Goal: Register for event/course

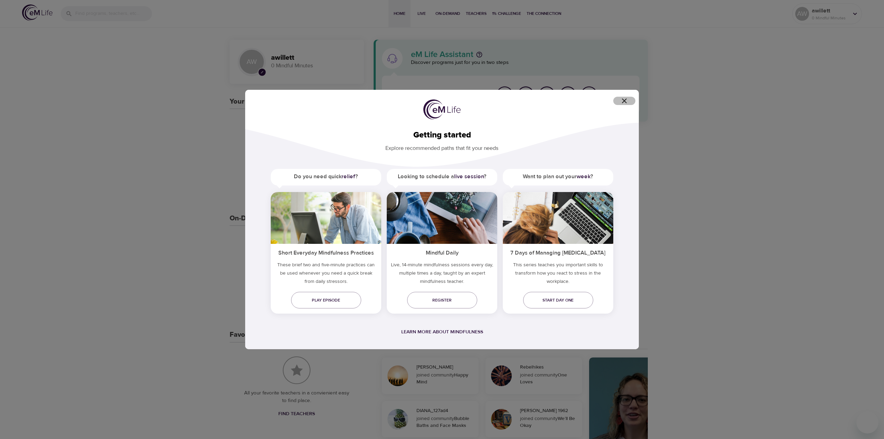
click at [627, 101] on icon "button" at bounding box center [624, 101] width 8 height 8
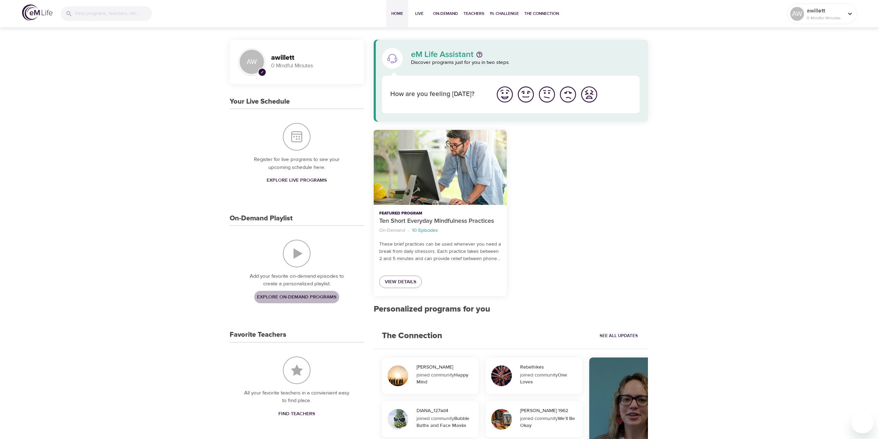
click at [299, 298] on span "Explore On-Demand Programs" at bounding box center [296, 297] width 79 height 9
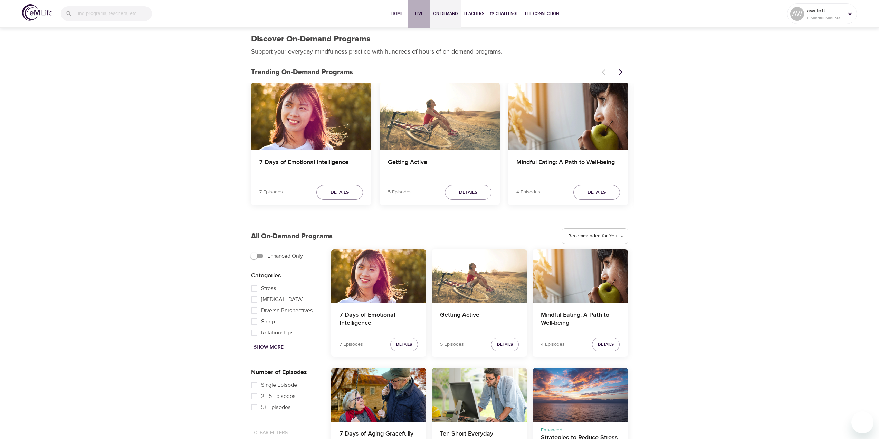
click at [421, 14] on span "Live" at bounding box center [419, 13] width 17 height 7
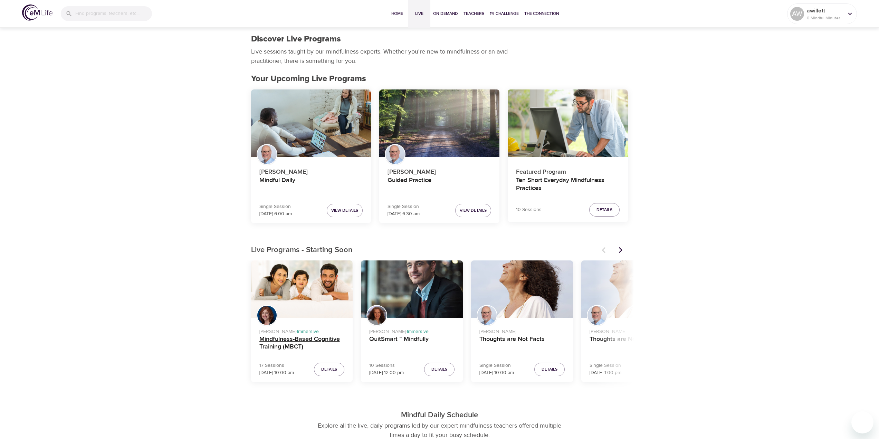
click at [293, 342] on h4 "Mindfulness-Based Cognitive Training (MBCT)" at bounding box center [301, 343] width 85 height 17
click at [621, 250] on icon "Next items" at bounding box center [620, 250] width 3 height 6
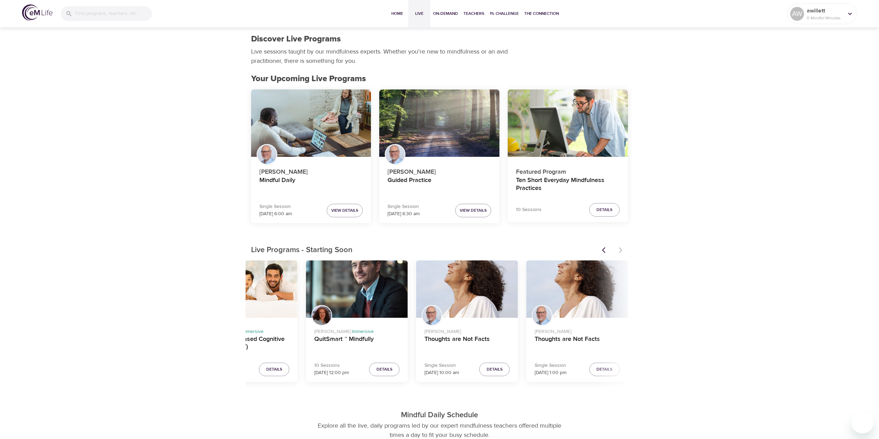
click at [621, 250] on div at bounding box center [613, 249] width 30 height 15
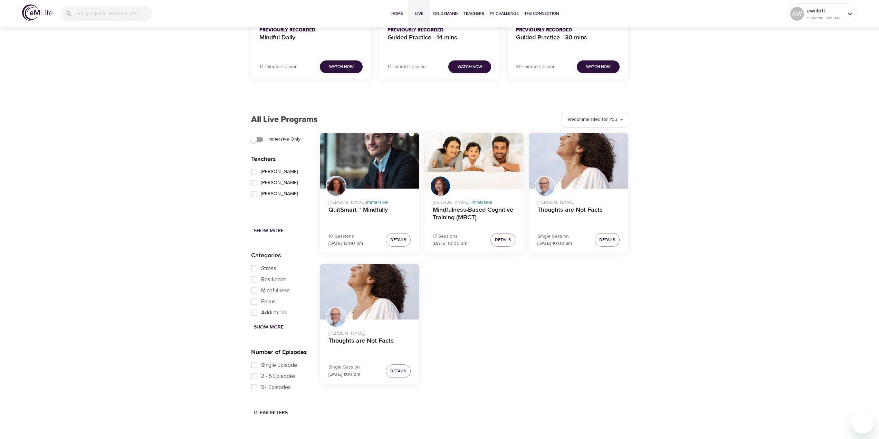
scroll to position [777, 0]
